Goal: Task Accomplishment & Management: Use online tool/utility

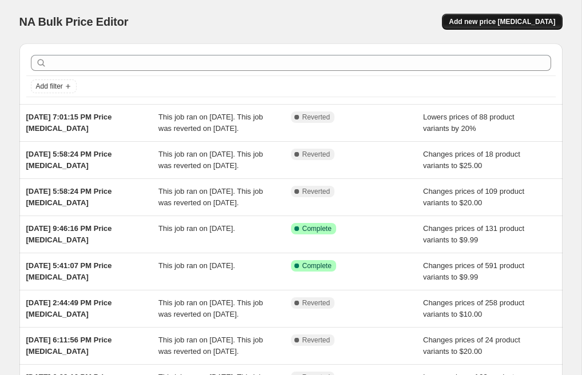
click at [482, 23] on span "Add new price [MEDICAL_DATA]" at bounding box center [502, 21] width 106 height 9
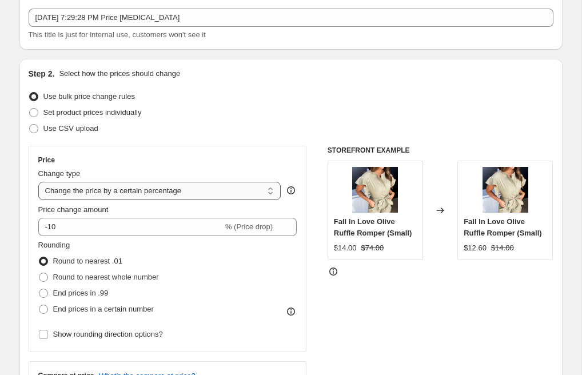
scroll to position [82, 0]
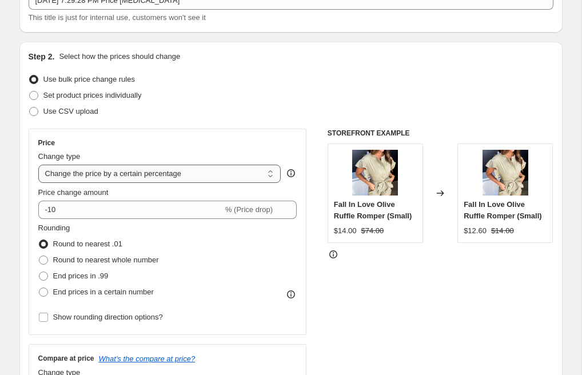
click at [95, 178] on select "Change the price to a certain amount Change the price by a certain amount Chang…" at bounding box center [159, 174] width 243 height 18
select select "to"
click at [38, 165] on select "Change the price to a certain amount Change the price by a certain amount Chang…" at bounding box center [159, 174] width 243 height 18
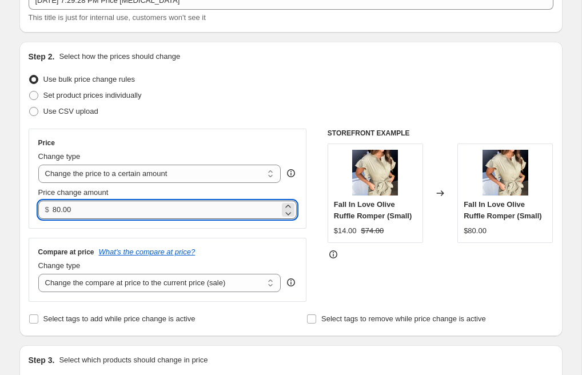
click at [78, 204] on input "80.00" at bounding box center [166, 210] width 227 height 18
click at [78, 203] on input "80.00" at bounding box center [166, 210] width 227 height 18
click at [76, 207] on input "80.00" at bounding box center [166, 210] width 227 height 18
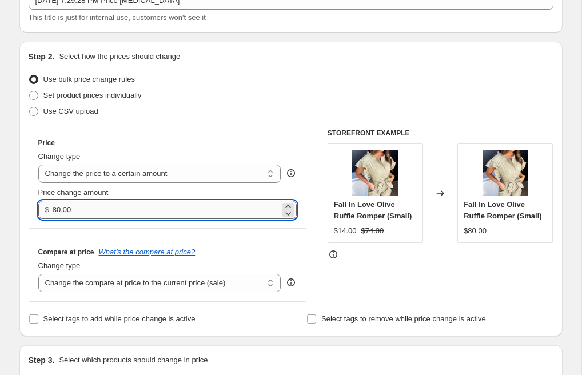
click at [76, 207] on input "80.00" at bounding box center [166, 210] width 227 height 18
type input "20.00"
click at [71, 279] on select "Change the compare at price to the current price (sale) Change the compare at p…" at bounding box center [159, 283] width 243 height 18
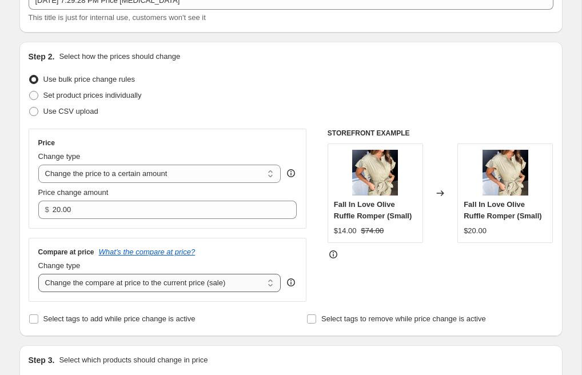
select select "no_change"
click at [38, 274] on select "Change the compare at price to the current price (sale) Change the compare at p…" at bounding box center [159, 283] width 243 height 18
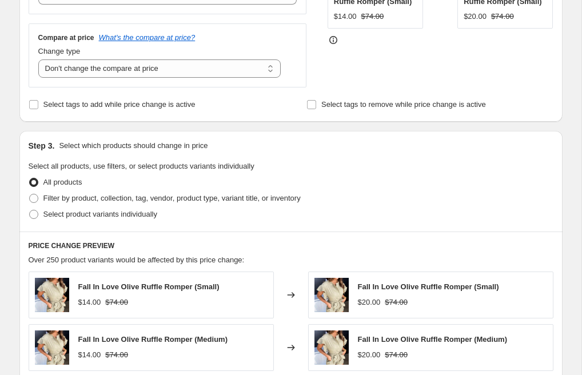
scroll to position [347, 0]
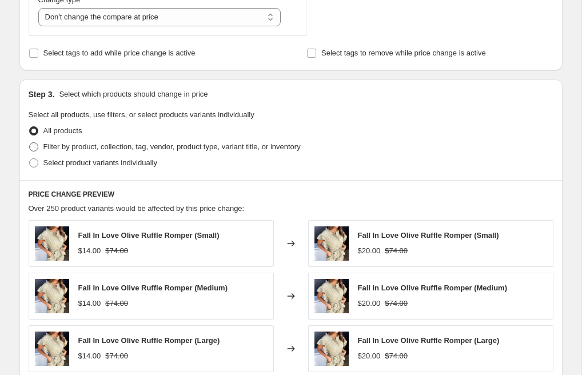
click at [36, 145] on span at bounding box center [33, 146] width 9 height 9
click at [30, 143] on input "Filter by product, collection, tag, vendor, product type, variant title, or inv…" at bounding box center [29, 142] width 1 height 1
radio input "true"
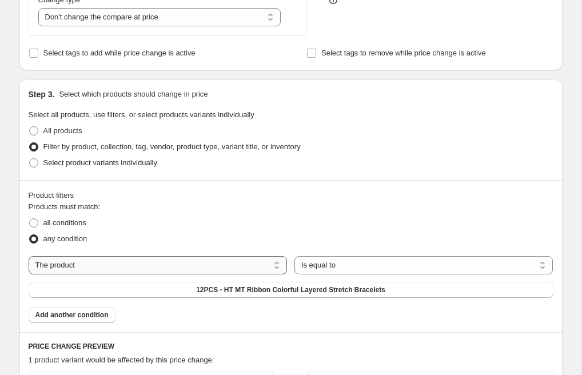
click at [186, 266] on select "The product The product's collection The product's tag The product's vendor The…" at bounding box center [158, 265] width 259 height 18
select select "collection"
click at [312, 264] on select "Is equal to Is not equal to" at bounding box center [423, 265] width 259 height 18
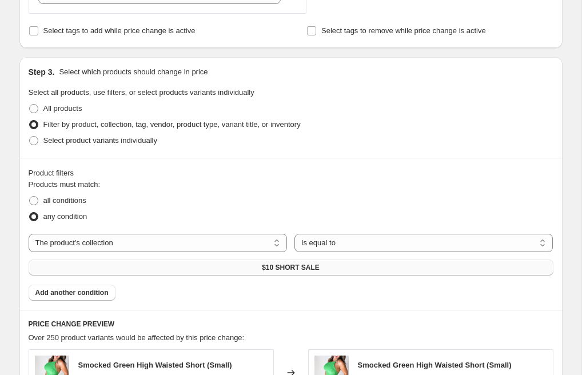
click at [290, 261] on button "$10 SHORT SALE" at bounding box center [291, 267] width 525 height 16
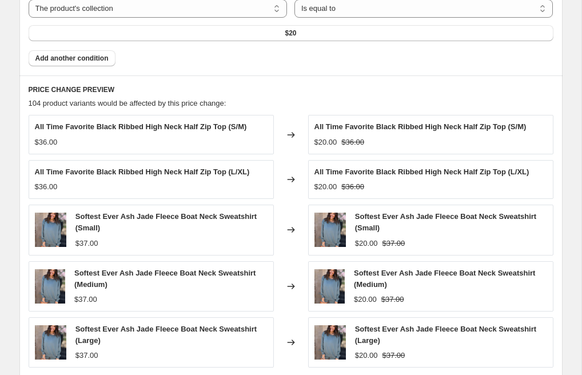
scroll to position [807, 0]
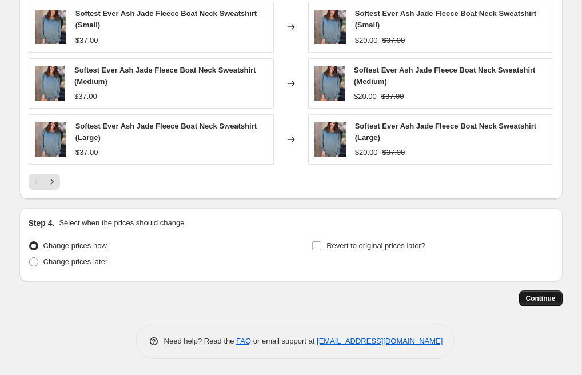
click at [534, 304] on button "Continue" at bounding box center [540, 298] width 43 height 16
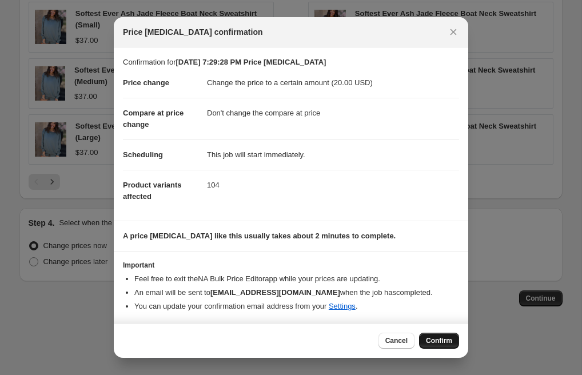
click at [430, 339] on span "Confirm" at bounding box center [439, 340] width 26 height 9
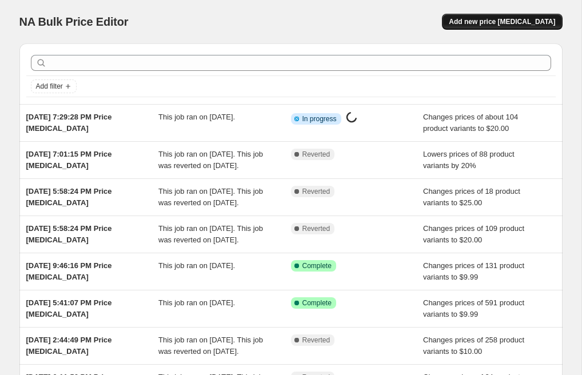
click at [472, 20] on span "Add new price [MEDICAL_DATA]" at bounding box center [502, 21] width 106 height 9
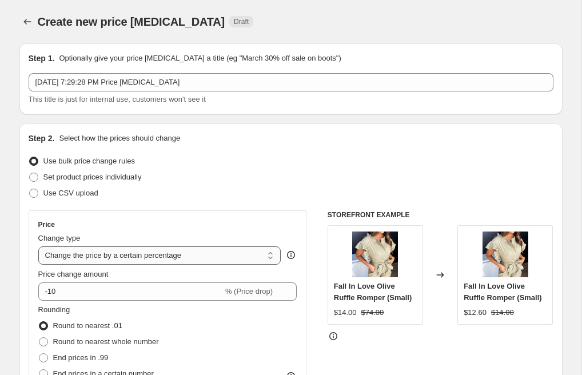
click at [67, 254] on select "Change the price to a certain amount Change the price by a certain amount Chang…" at bounding box center [159, 255] width 243 height 18
select select "to"
click at [38, 246] on select "Change the price to a certain amount Change the price by a certain amount Chang…" at bounding box center [159, 255] width 243 height 18
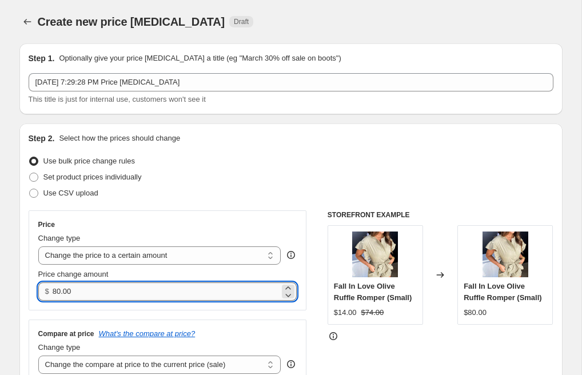
click at [78, 289] on input "80.00" at bounding box center [166, 291] width 227 height 18
type input "8"
type input "25.00"
click at [108, 313] on div "Price Change type Change the price to a certain amount Change the price by a ce…" at bounding box center [168, 296] width 278 height 173
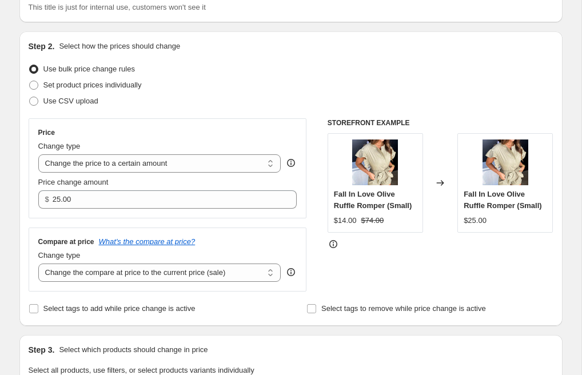
scroll to position [163, 0]
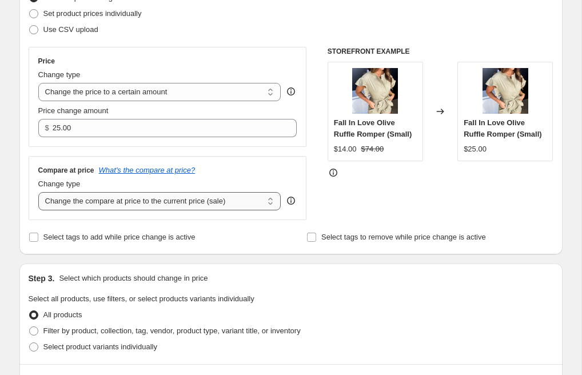
click at [114, 202] on select "Change the compare at price to the current price (sale) Change the compare at p…" at bounding box center [159, 201] width 243 height 18
select select "no_change"
click at [38, 192] on select "Change the compare at price to the current price (sale) Change the compare at p…" at bounding box center [159, 201] width 243 height 18
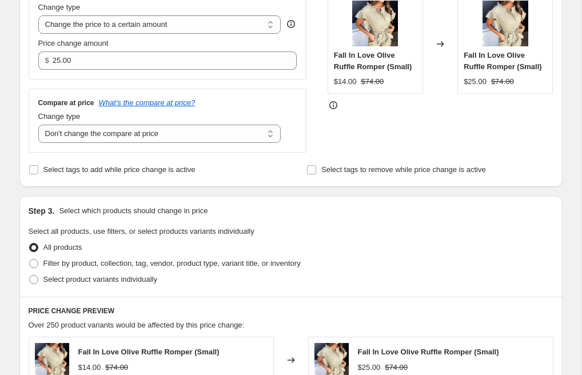
scroll to position [259, 0]
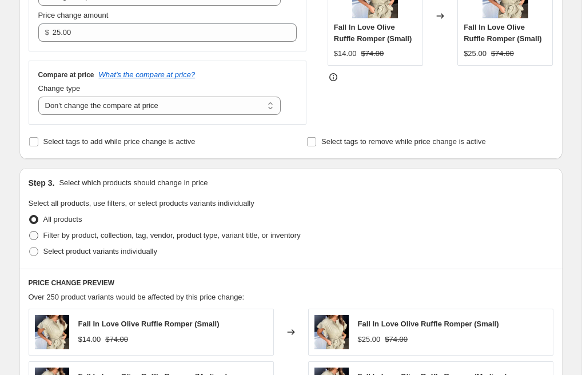
click at [35, 235] on span at bounding box center [33, 235] width 9 height 9
click at [30, 231] on input "Filter by product, collection, tag, vendor, product type, variant title, or inv…" at bounding box center [29, 231] width 1 height 1
radio input "true"
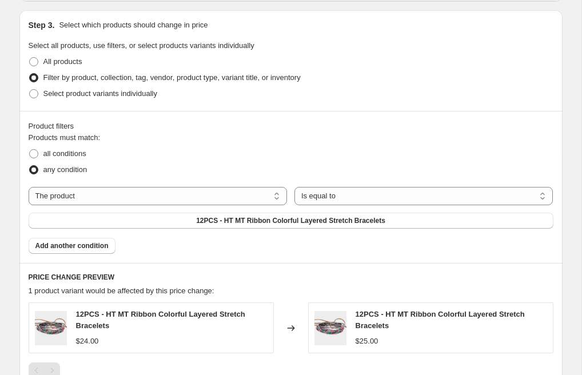
scroll to position [418, 0]
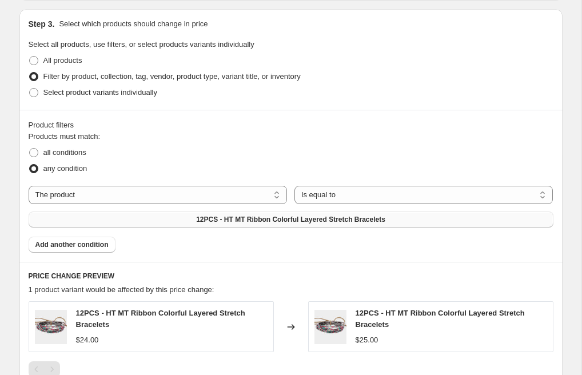
click at [206, 217] on span "12PCS - HT MT Ribbon Colorful Layered Stretch Bracelets" at bounding box center [290, 219] width 189 height 9
click at [125, 190] on select "The product The product's collection The product's tag The product's vendor The…" at bounding box center [158, 195] width 259 height 18
select select "collection"
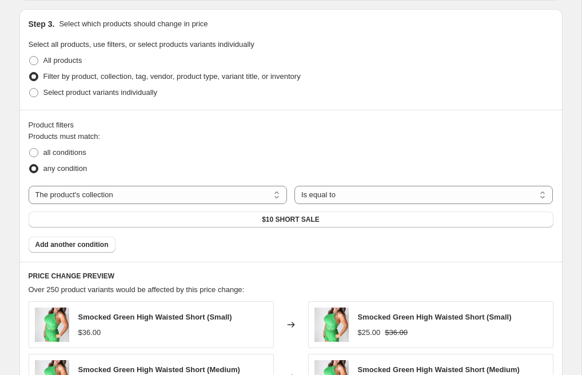
click at [254, 219] on button "$10 SHORT SALE" at bounding box center [291, 219] width 525 height 16
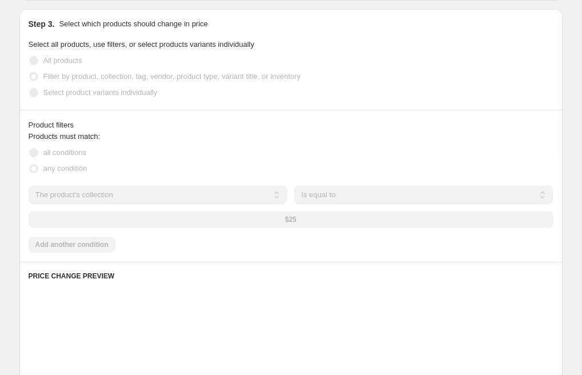
scroll to position [0, 0]
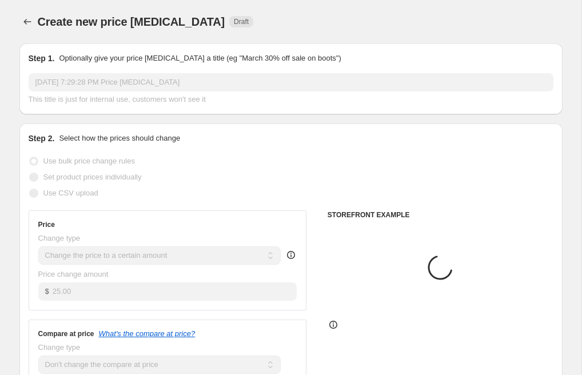
select select "no_change"
select select "collection"
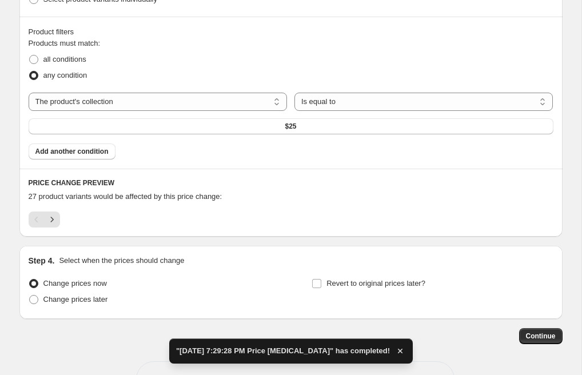
scroll to position [549, 0]
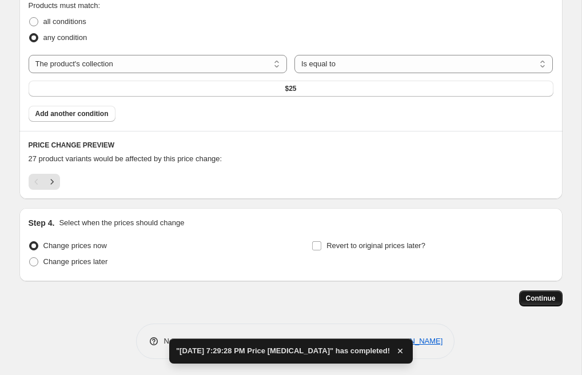
click at [539, 293] on button "Continue" at bounding box center [540, 298] width 43 height 16
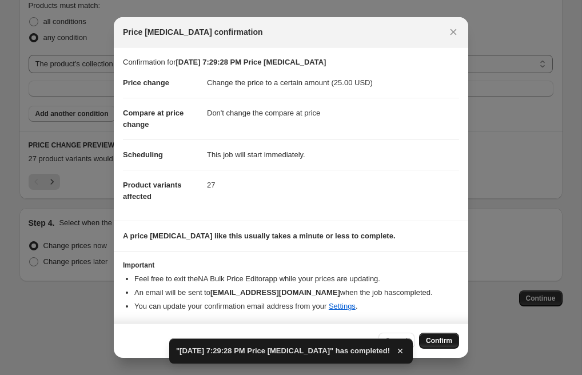
click at [439, 340] on span "Confirm" at bounding box center [439, 340] width 26 height 9
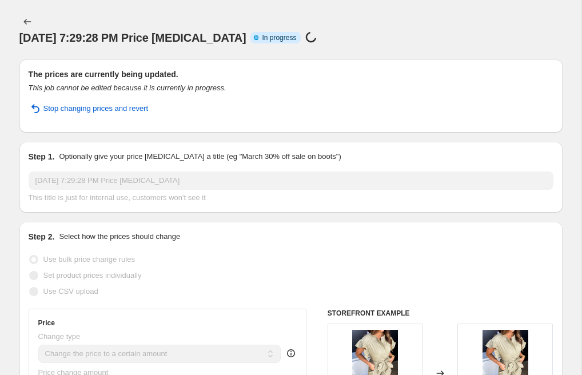
select select "no_change"
select select "collection"
